Goal: Transaction & Acquisition: Purchase product/service

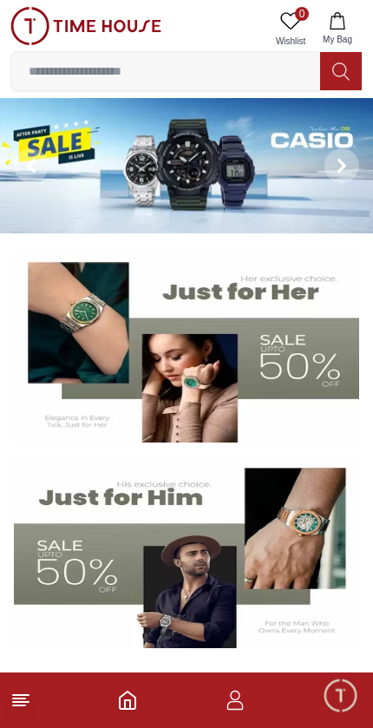
click at [177, 553] on img at bounding box center [186, 552] width 345 height 192
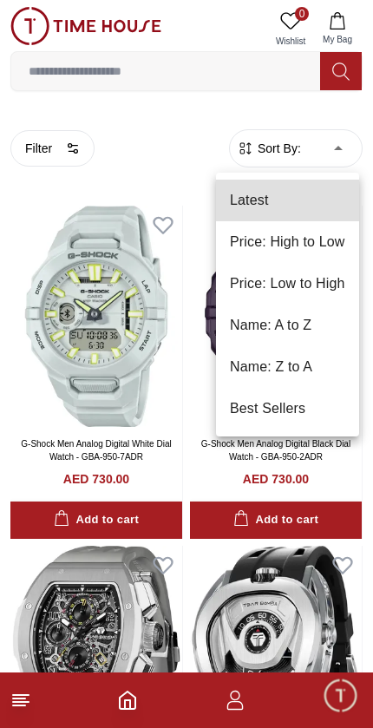
click at [283, 424] on li "Best Sellers" at bounding box center [287, 409] width 143 height 42
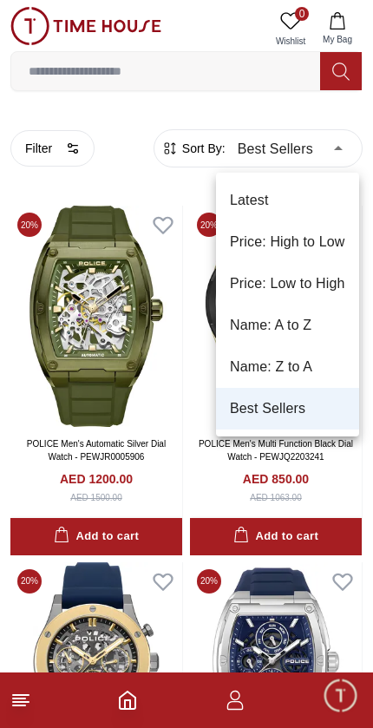
click at [321, 193] on li "Latest" at bounding box center [287, 201] width 143 height 42
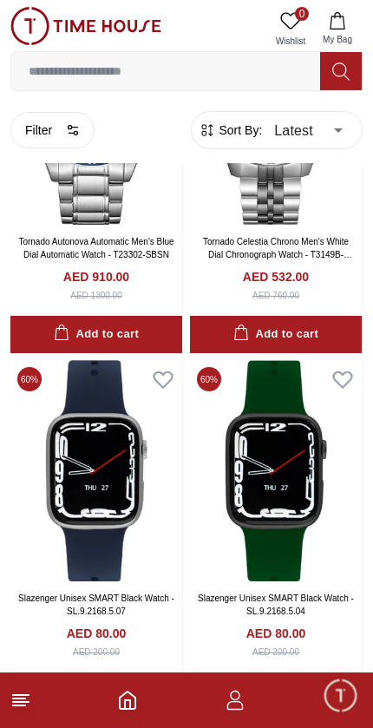
scroll to position [2703, 0]
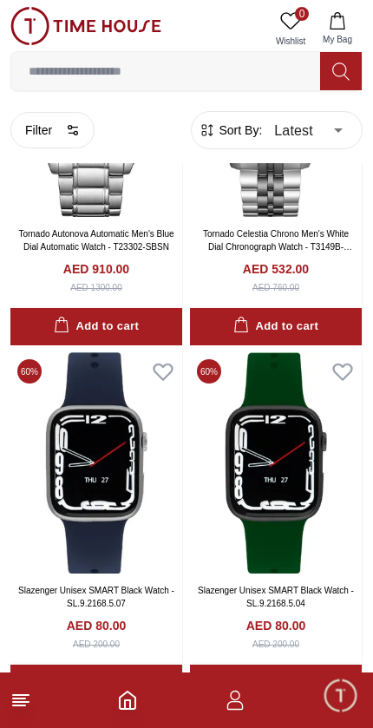
click at [69, 132] on icon "button" at bounding box center [73, 130] width 14 height 14
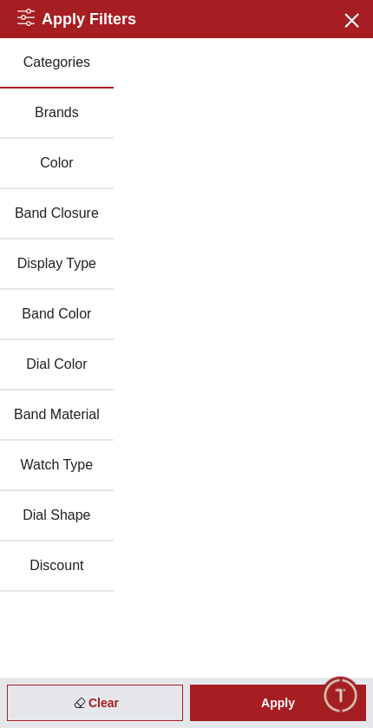
click at [75, 565] on button "Discount" at bounding box center [57, 567] width 114 height 50
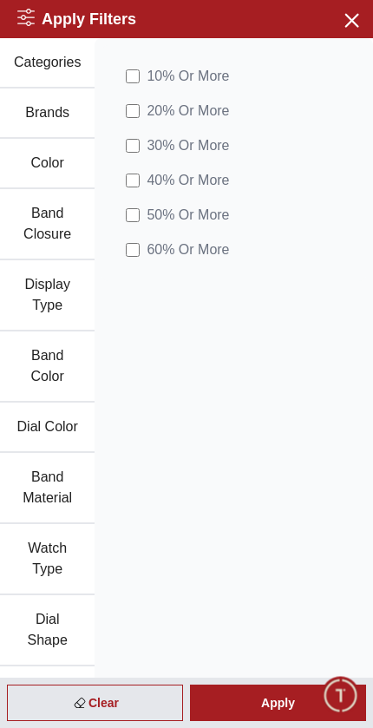
click at [143, 246] on label "60 % Or More" at bounding box center [177, 250] width 103 height 21
click at [140, 205] on label "50 % Or More" at bounding box center [177, 215] width 103 height 21
click at [286, 701] on div "Apply" at bounding box center [278, 703] width 176 height 36
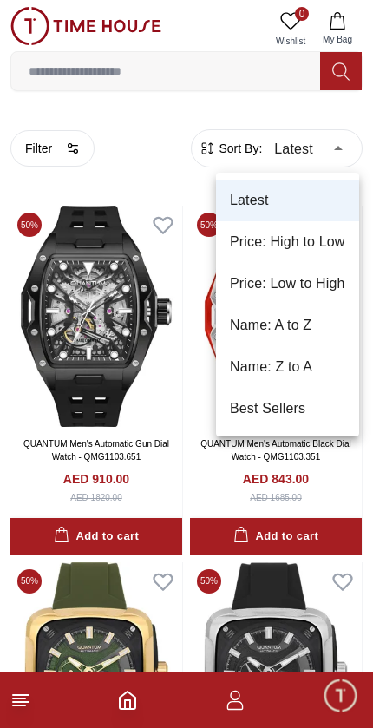
click at [332, 282] on li "Price: Low to High" at bounding box center [287, 284] width 143 height 42
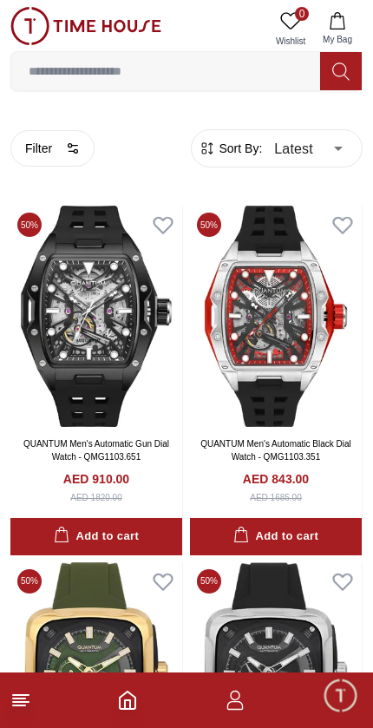
type input "*"
